Goal: Information Seeking & Learning: Understand process/instructions

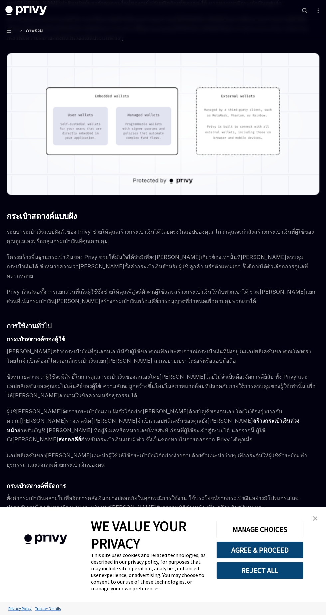
type textarea "*"
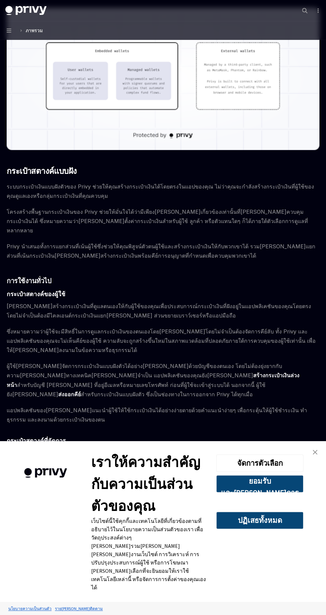
scroll to position [233, 0]
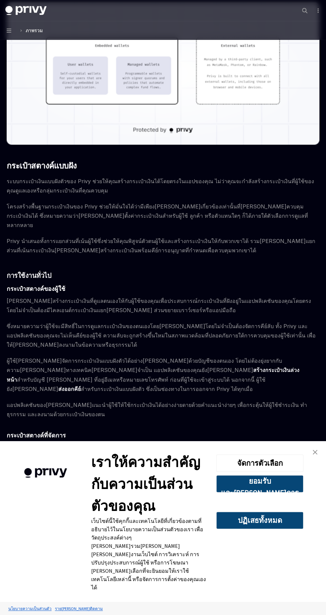
click at [266, 509] on font "ยอมรับและดำเนินการต่อ" at bounding box center [260, 493] width 78 height 33
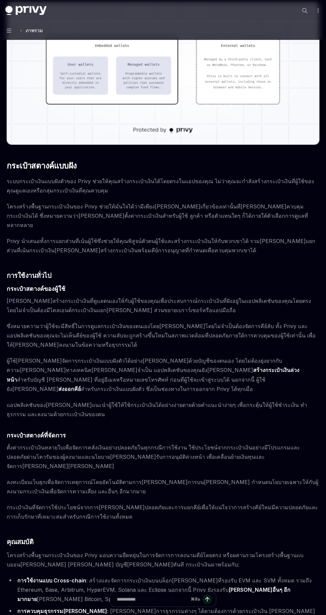
scroll to position [261, 0]
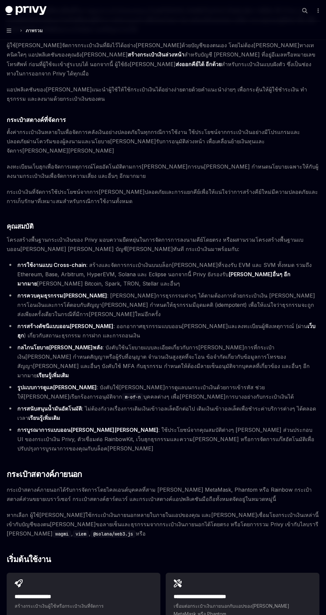
scroll to position [604, 0]
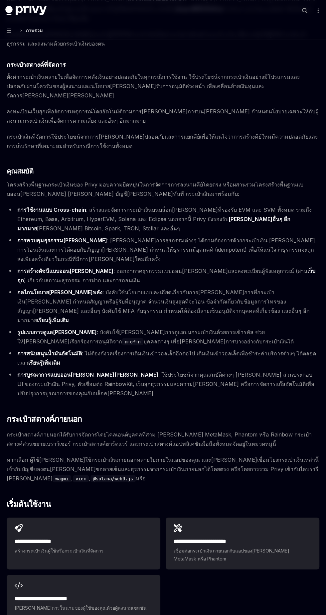
click at [240, 548] on font "เชื่อมต่อกระเป๋าเงินภายนอกกับแอปของ[PERSON_NAME] MetaMask หรือ Phantom" at bounding box center [232, 555] width 116 height 14
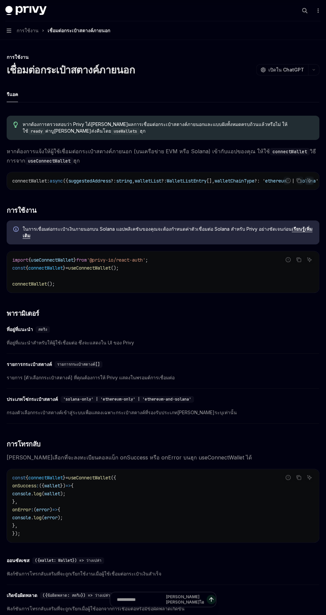
type textarea "*"
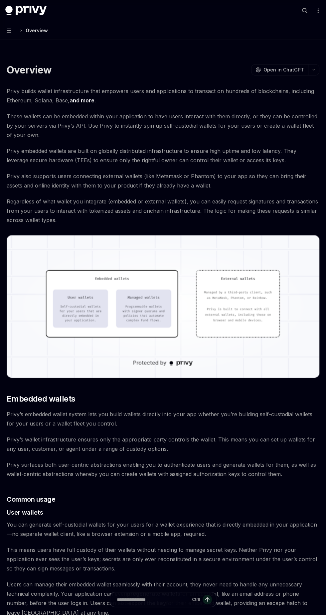
scroll to position [547, 0]
